Goal: Task Accomplishment & Management: Use online tool/utility

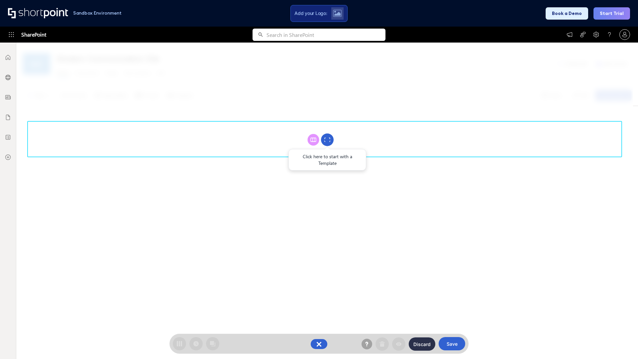
click at [328, 140] on circle at bounding box center [327, 140] width 13 height 13
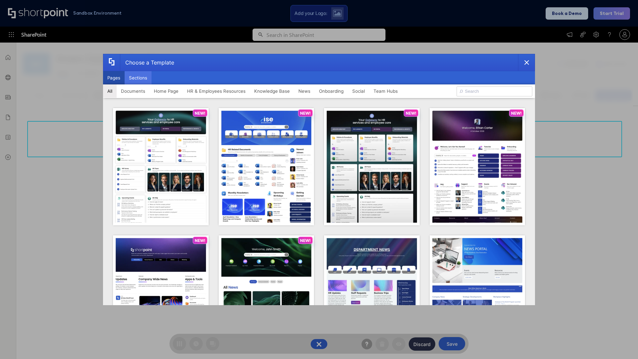
click at [138, 78] on button "Sections" at bounding box center [138, 77] width 27 height 13
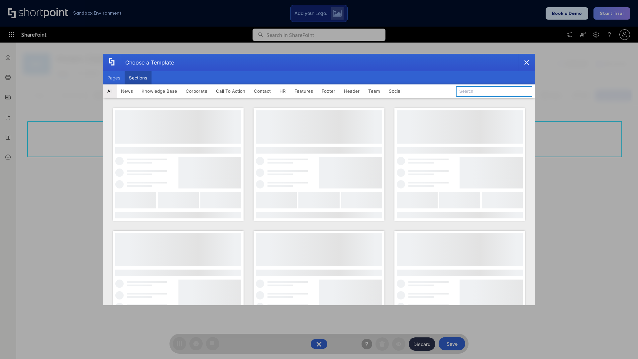
type input "CTA 3"
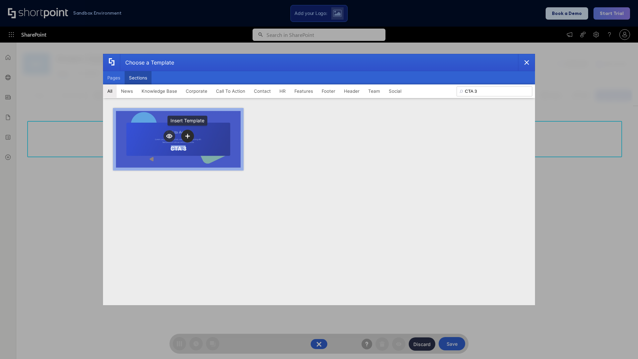
click at [188, 136] on icon "template selector" at bounding box center [187, 136] width 5 height 5
